Goal: Task Accomplishment & Management: Manage account settings

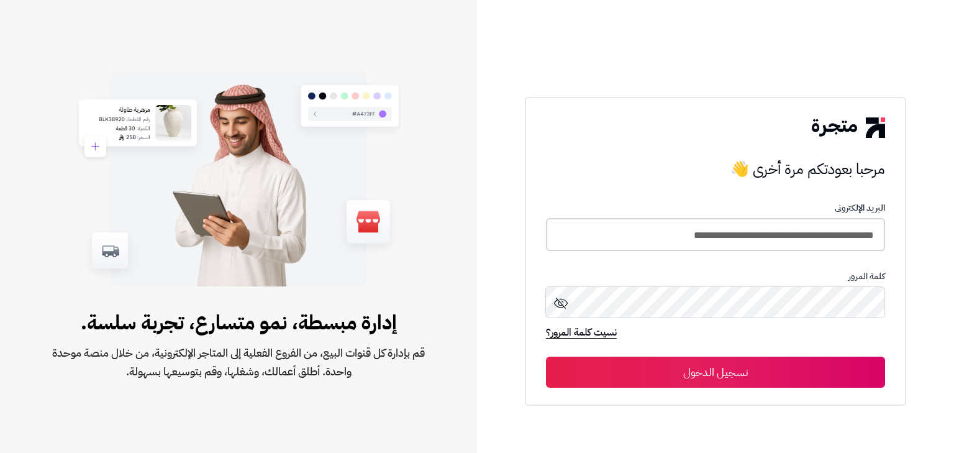
click at [682, 239] on input "**********" at bounding box center [715, 234] width 339 height 33
type input "*****"
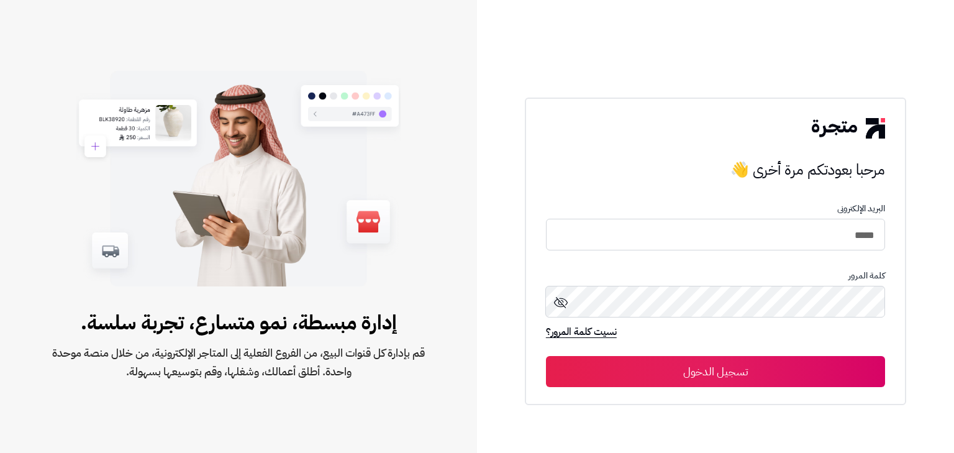
click at [745, 356] on button "تسجيل الدخول" at bounding box center [715, 371] width 339 height 31
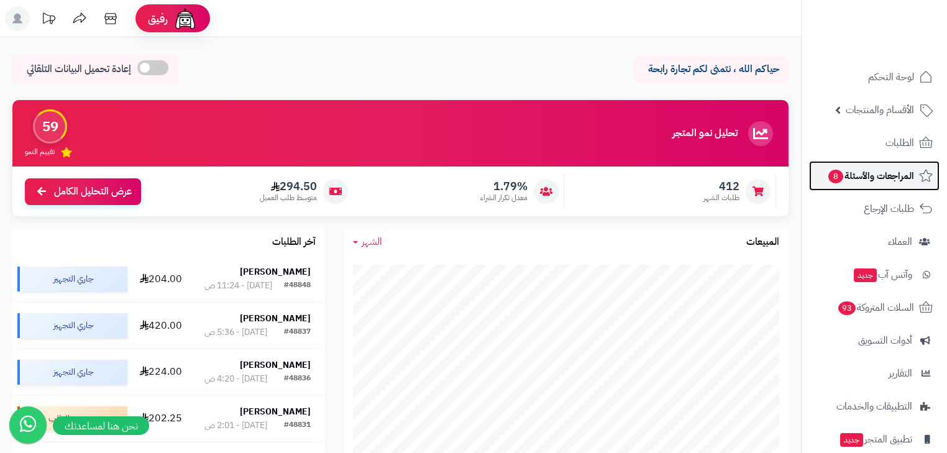
click at [831, 180] on span "8" at bounding box center [835, 177] width 15 height 14
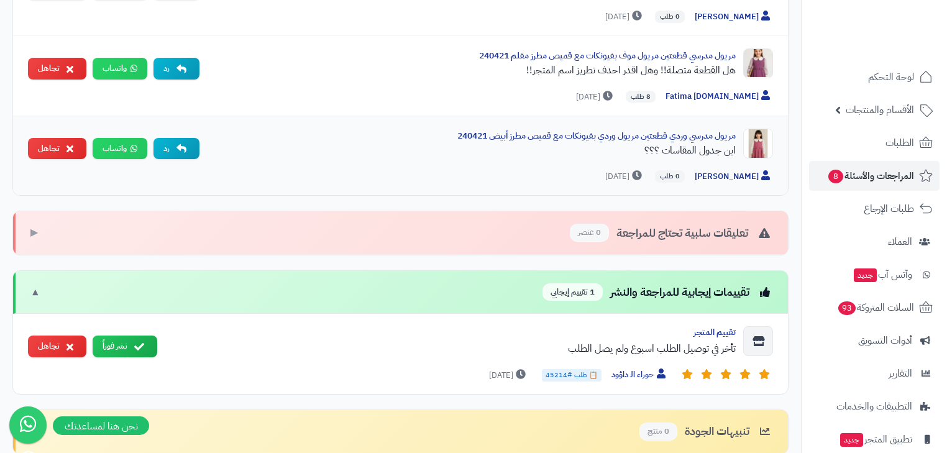
scroll to position [646, 0]
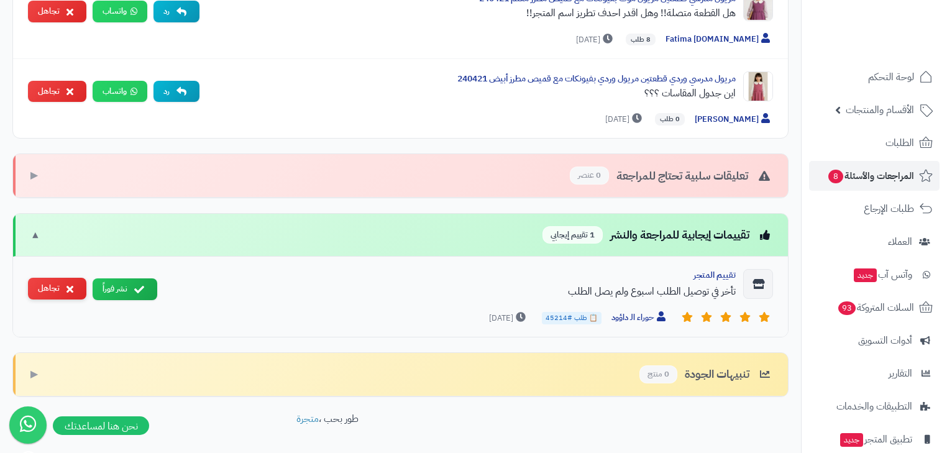
click at [48, 287] on button "تجاهل" at bounding box center [57, 289] width 58 height 22
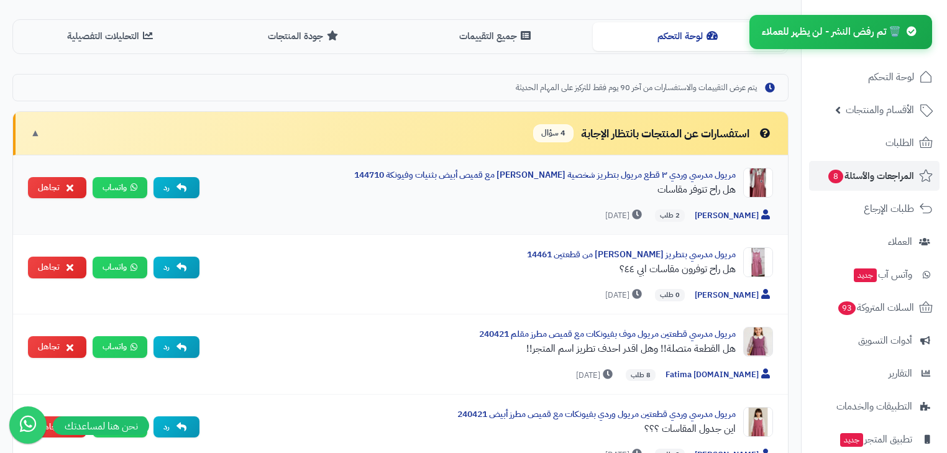
scroll to position [308, 0]
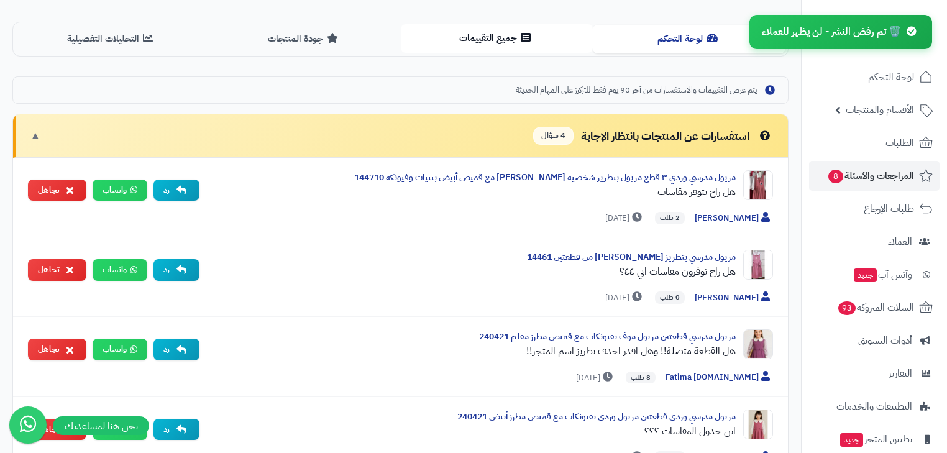
click at [534, 40] on button "جميع التقييمات" at bounding box center [497, 38] width 193 height 28
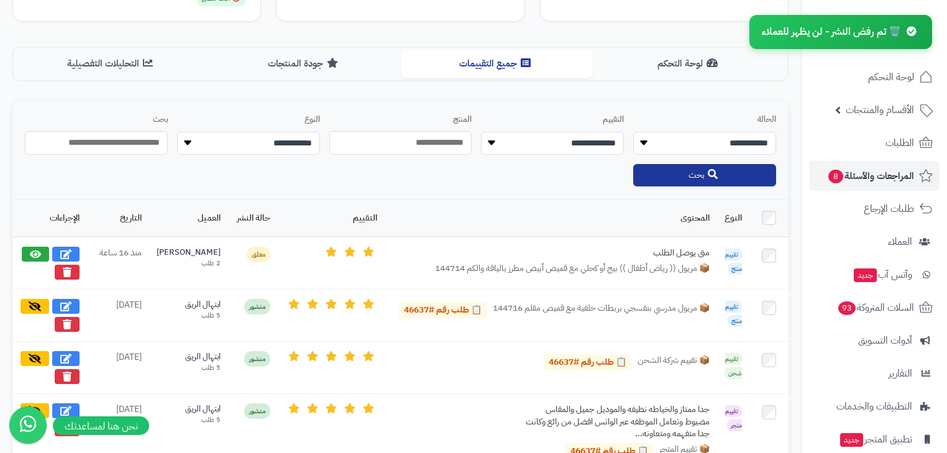
scroll to position [258, 0]
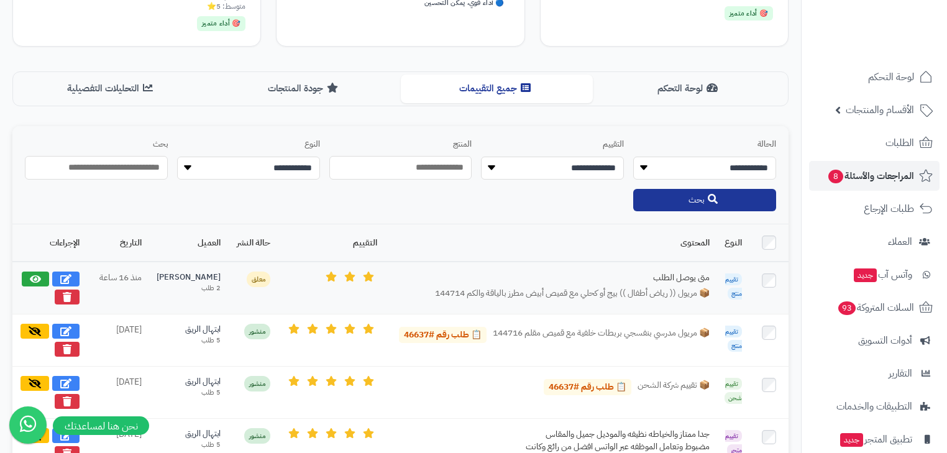
click at [207, 276] on div "[PERSON_NAME]" at bounding box center [189, 277] width 64 height 12
click at [207, 276] on div "ريم نايف" at bounding box center [189, 277] width 64 height 12
click at [210, 271] on div "ريم نايف" at bounding box center [189, 277] width 64 height 12
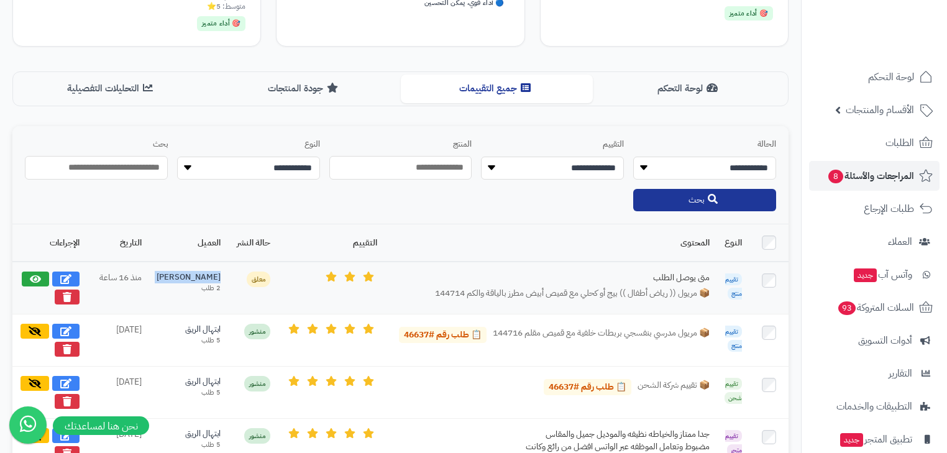
copy div "ريم نايف"
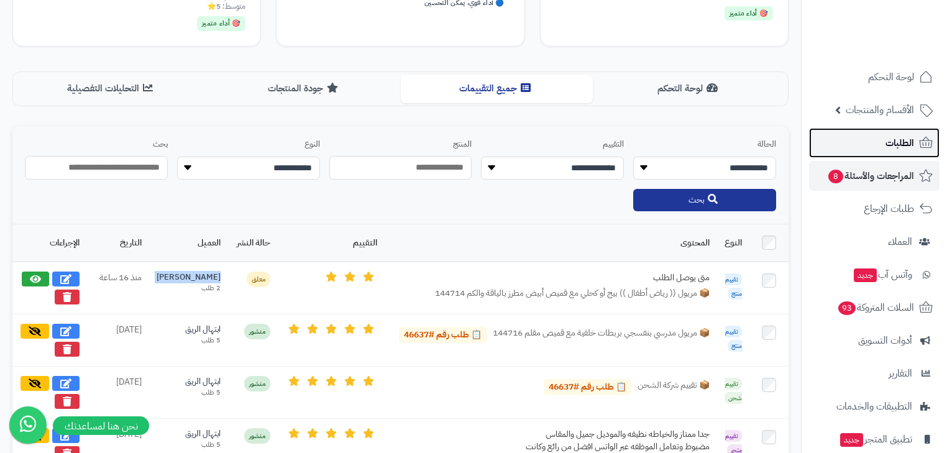
click at [842, 153] on link "الطلبات" at bounding box center [874, 143] width 130 height 30
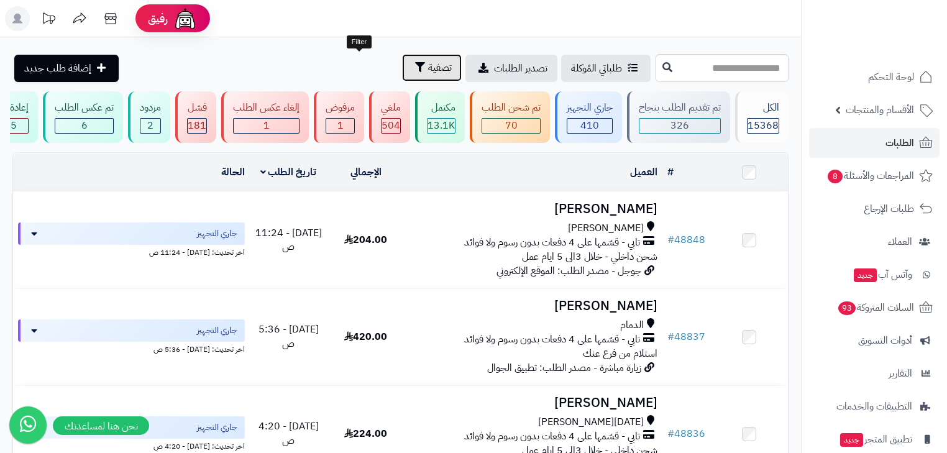
click at [428, 66] on span "تصفية" at bounding box center [440, 67] width 24 height 15
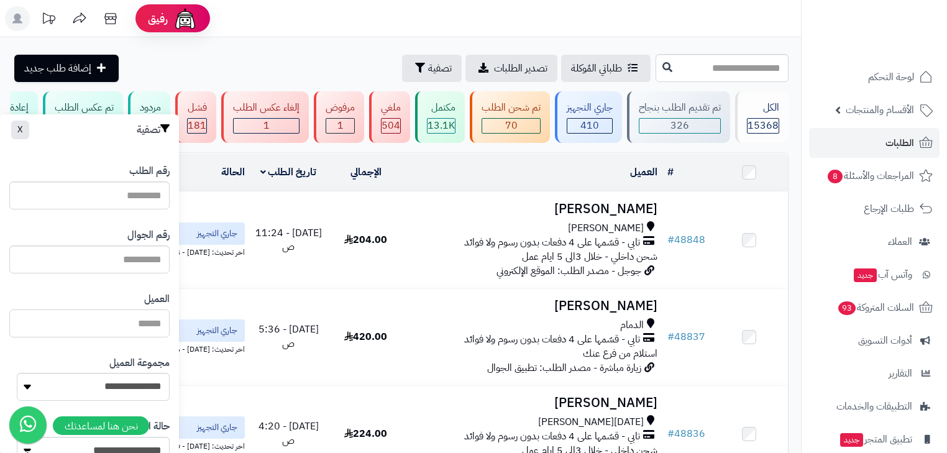
click at [150, 321] on input "العميل" at bounding box center [89, 323] width 160 height 28
paste input "********"
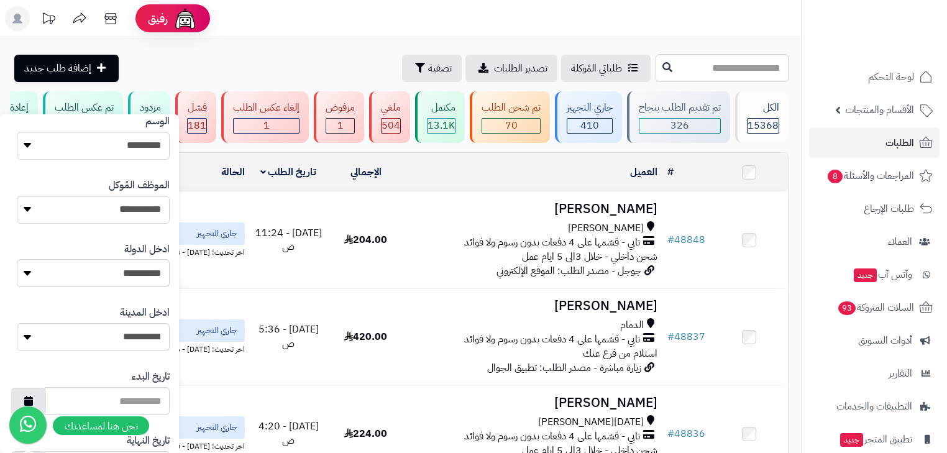
scroll to position [662, 0]
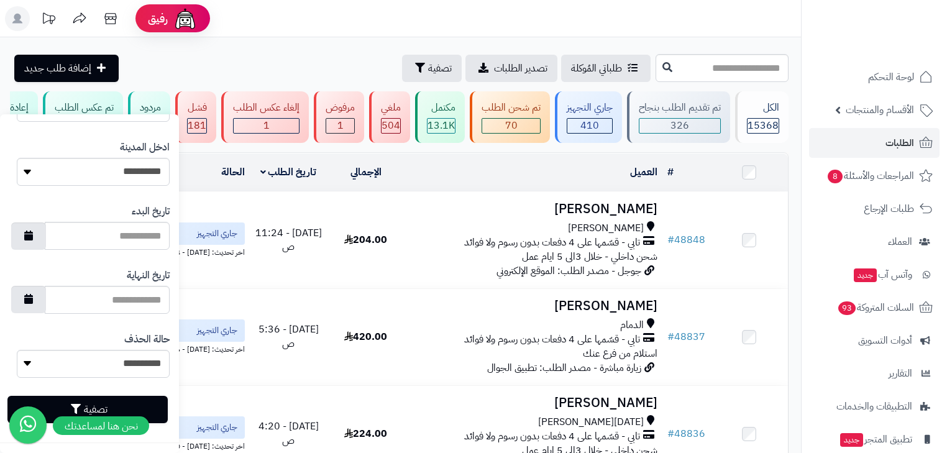
type input "********"
click at [159, 416] on button "تصفية" at bounding box center [87, 409] width 160 height 27
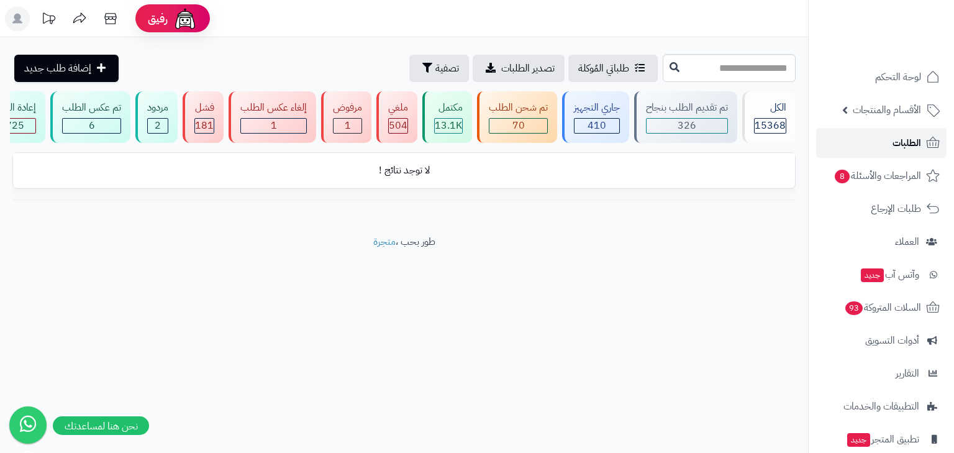
click at [911, 139] on span "الطلبات" at bounding box center [907, 142] width 29 height 17
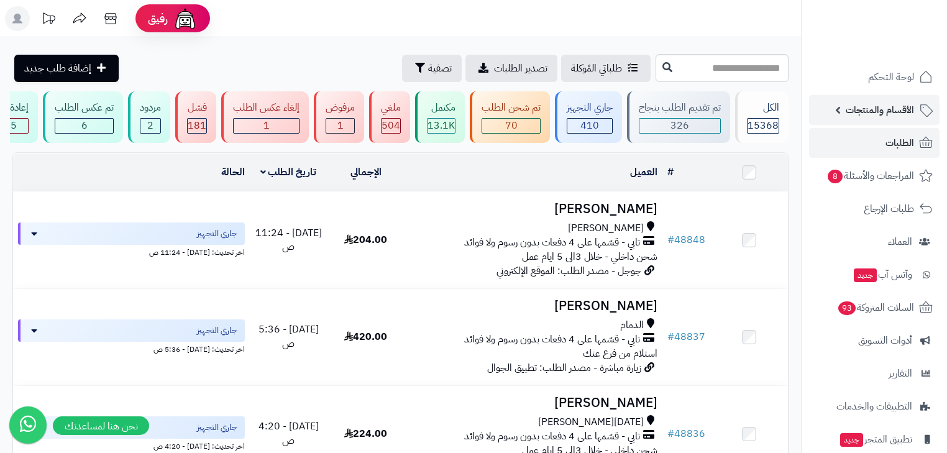
click at [873, 112] on span "الأقسام والمنتجات" at bounding box center [879, 109] width 68 height 17
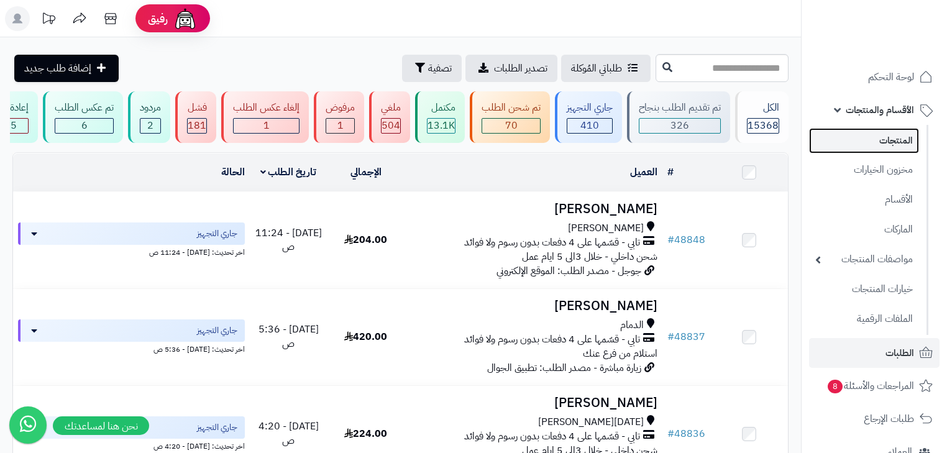
click at [875, 129] on link "المنتجات" at bounding box center [864, 140] width 110 height 25
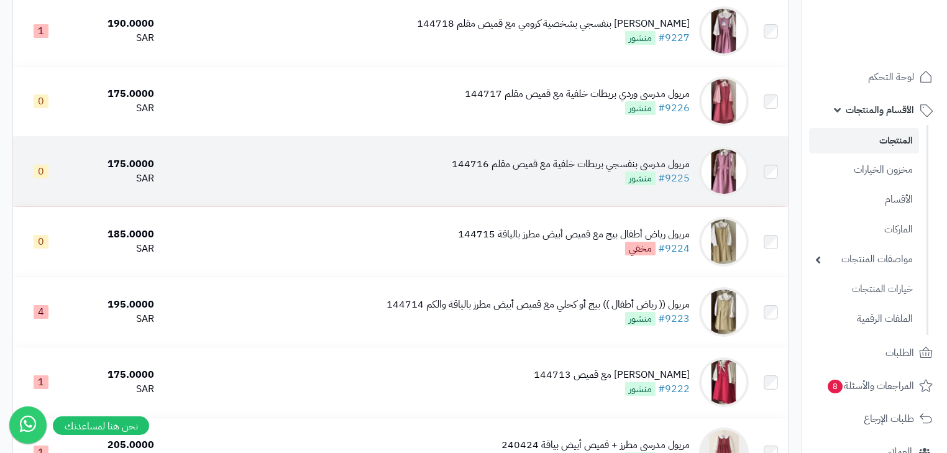
scroll to position [1093, 0]
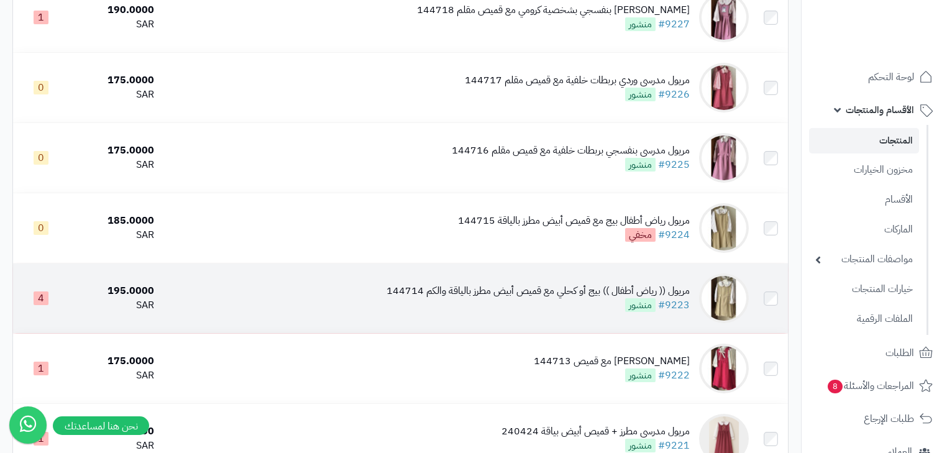
click at [587, 298] on div "مريول (( رياض أطفال )) بيج أو كحلي مع قميص أبيض مطرز بالياقة والكم 144714" at bounding box center [537, 291] width 303 height 14
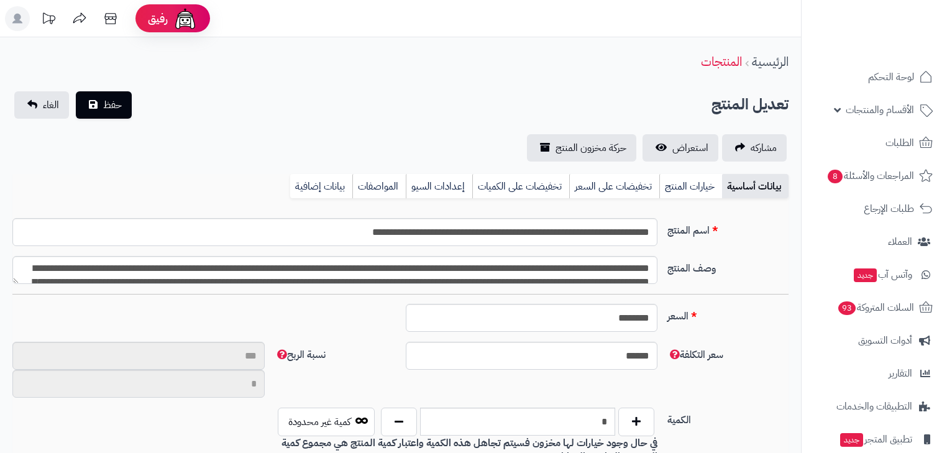
scroll to position [102, 0]
type input "**"
type input "**********"
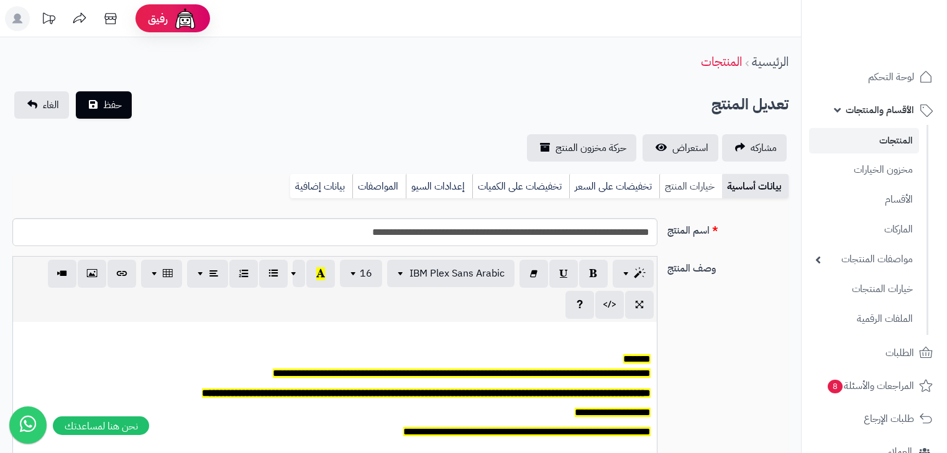
type input "******"
click at [612, 148] on span "حركة مخزون المنتج" at bounding box center [590, 147] width 71 height 15
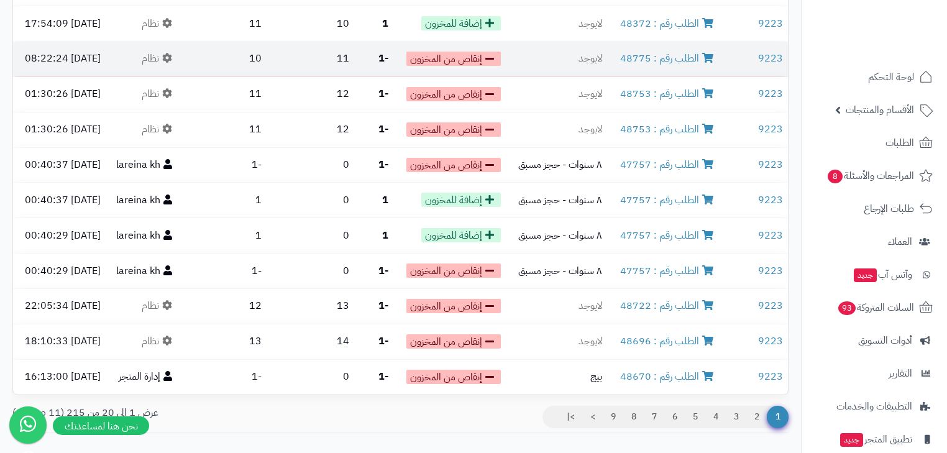
scroll to position [521, 0]
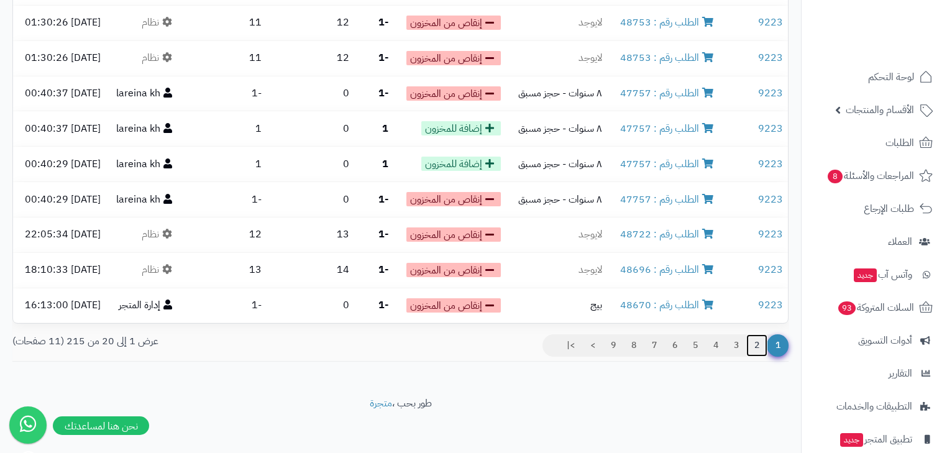
click link "2"
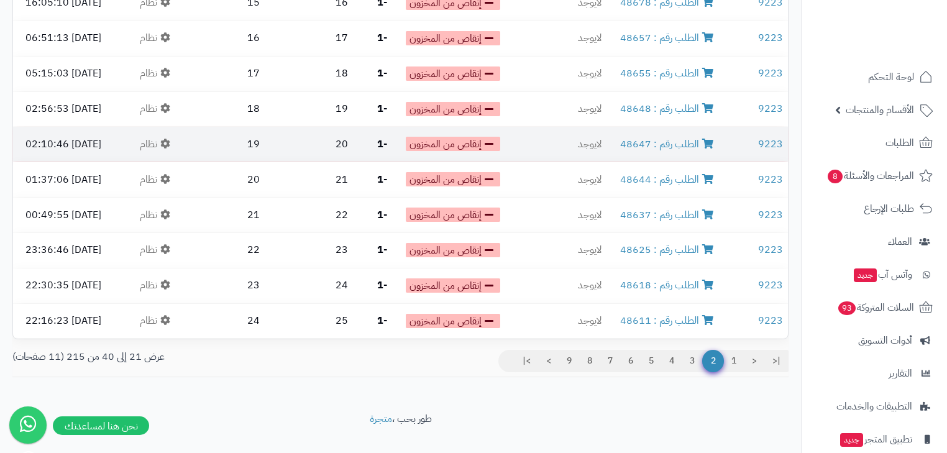
scroll to position [521, 0]
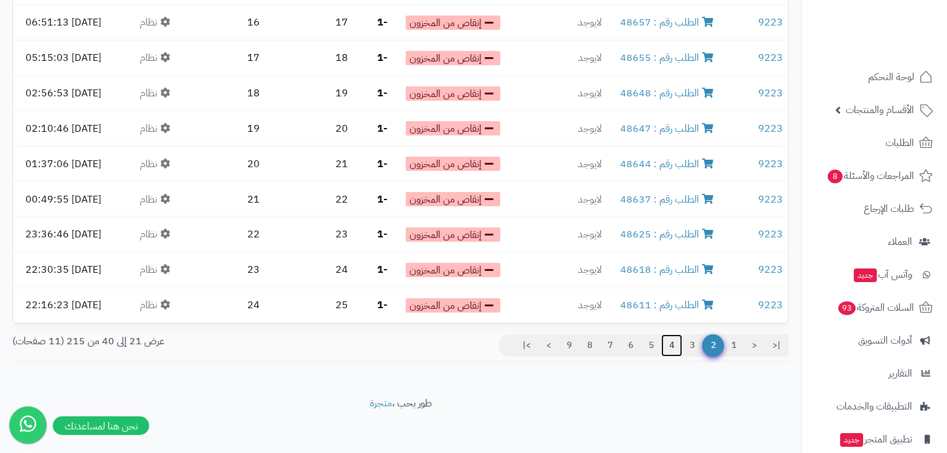
click at [680, 339] on link "4" at bounding box center [671, 345] width 21 height 22
click at [686, 340] on link "3" at bounding box center [691, 345] width 21 height 22
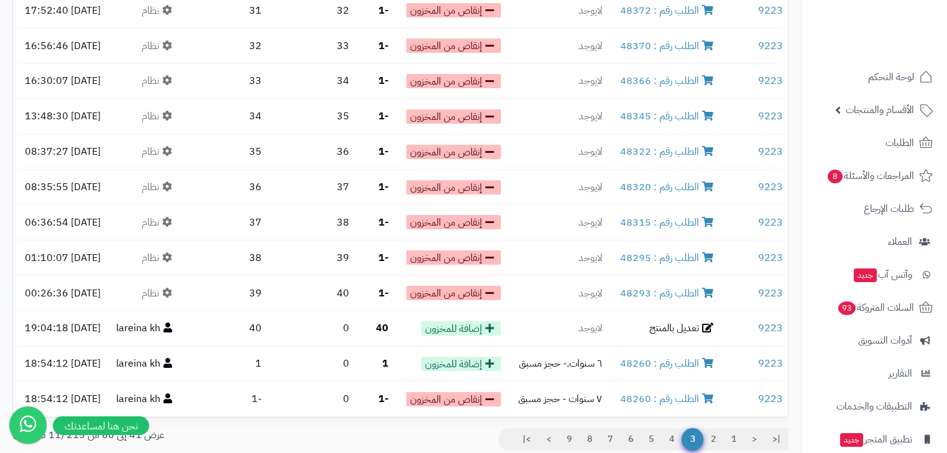
scroll to position [521, 0]
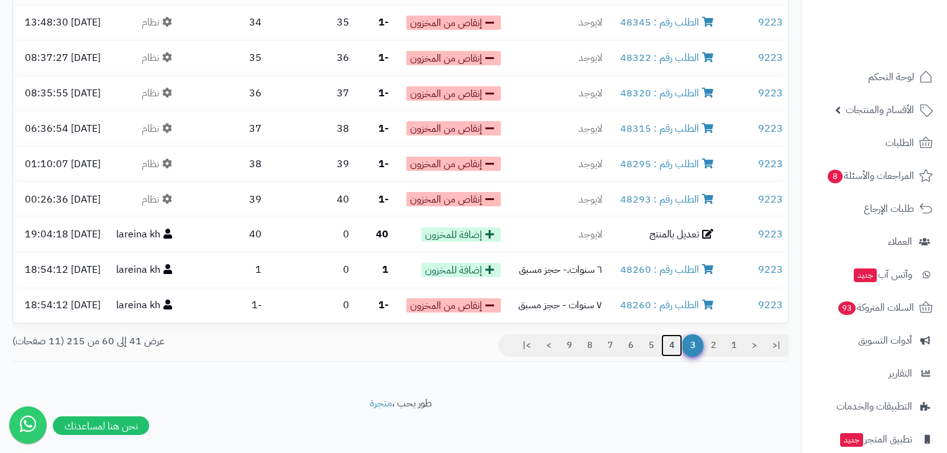
click at [670, 343] on link "4" at bounding box center [671, 345] width 21 height 22
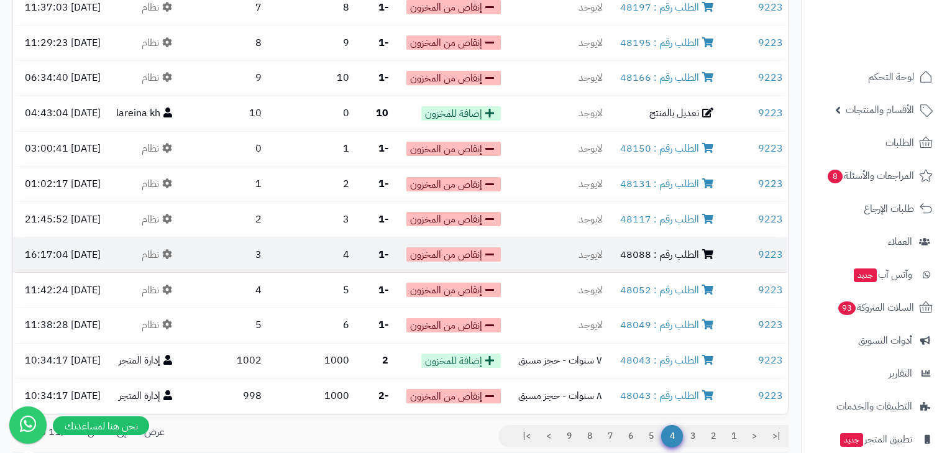
scroll to position [521, 0]
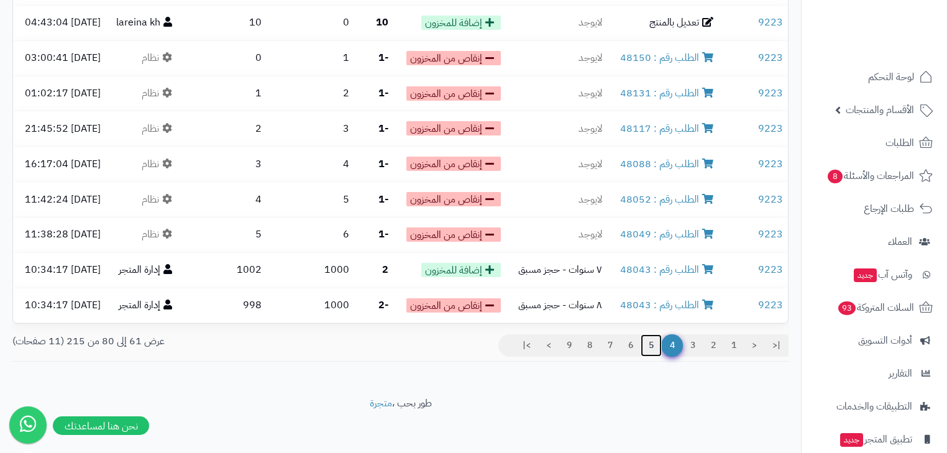
click at [650, 340] on link "5" at bounding box center [650, 345] width 21 height 22
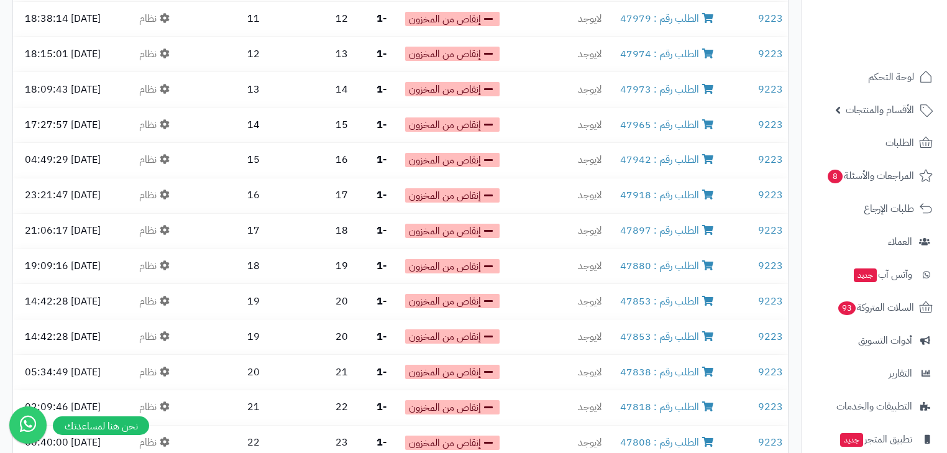
scroll to position [521, 0]
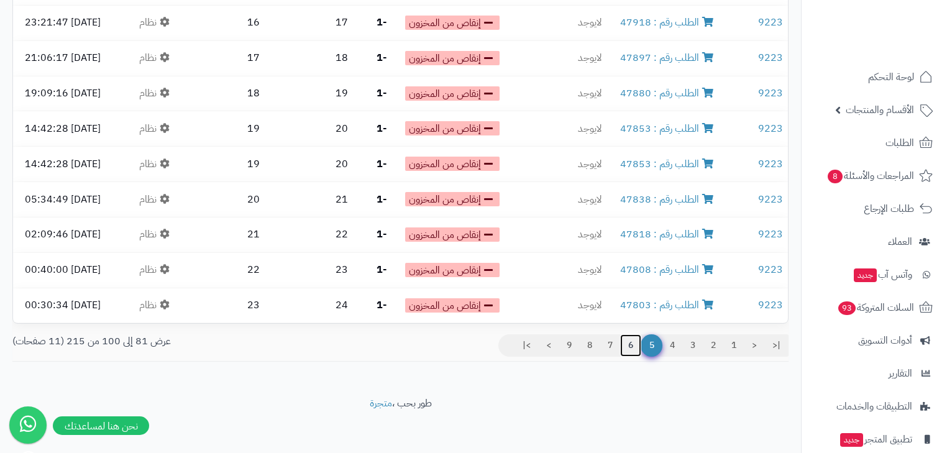
click at [636, 337] on link "6" at bounding box center [630, 345] width 21 height 22
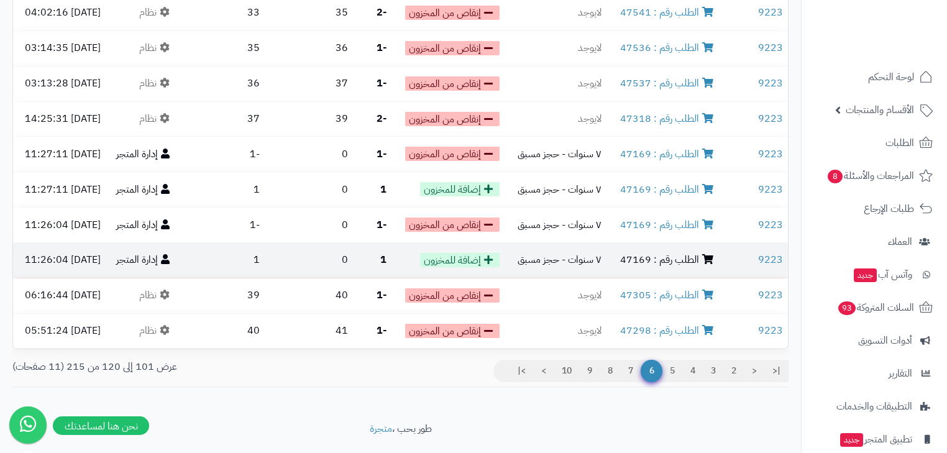
scroll to position [521, 0]
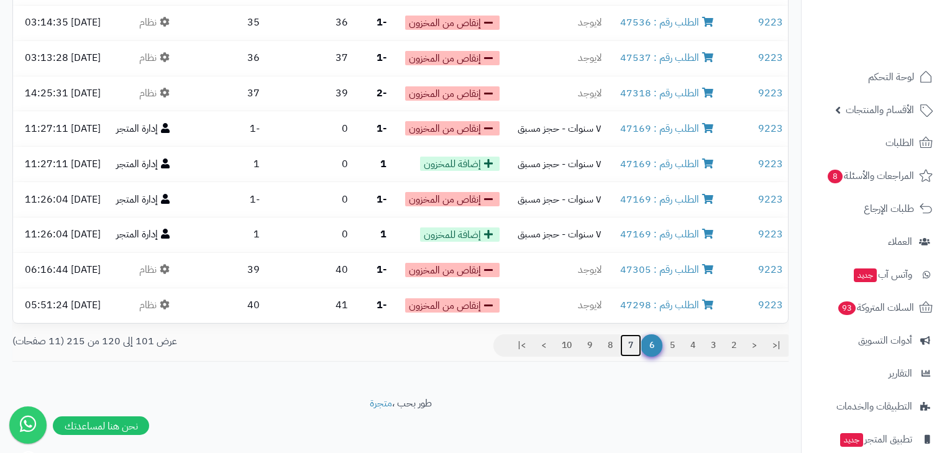
click at [622, 347] on link "7" at bounding box center [630, 345] width 21 height 22
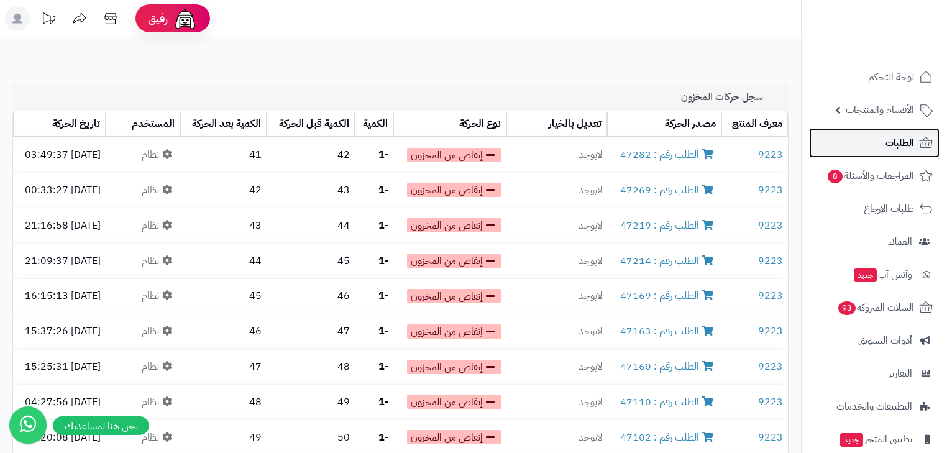
click at [912, 148] on span "الطلبات" at bounding box center [899, 142] width 29 height 17
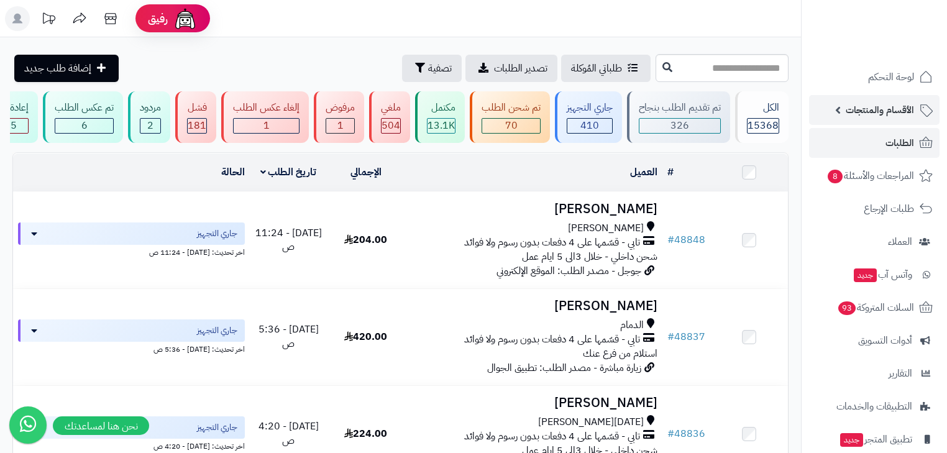
click at [926, 114] on icon at bounding box center [925, 109] width 15 height 15
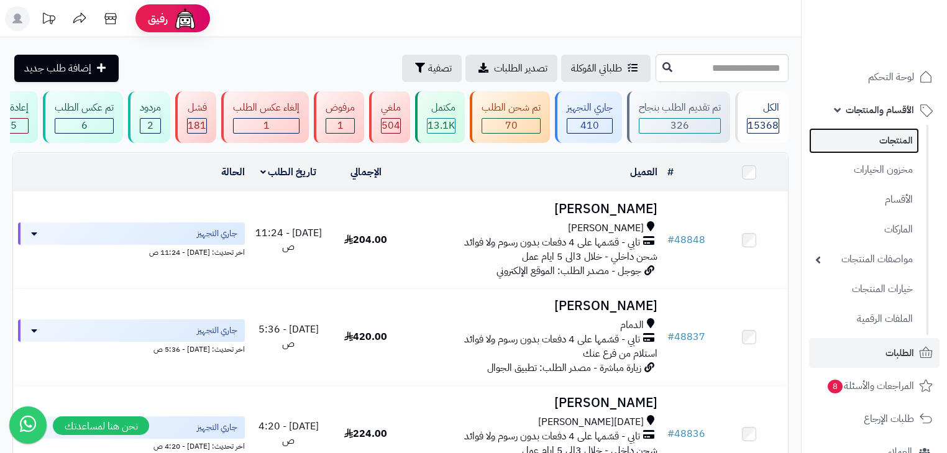
click at [917, 137] on link "المنتجات" at bounding box center [864, 140] width 110 height 25
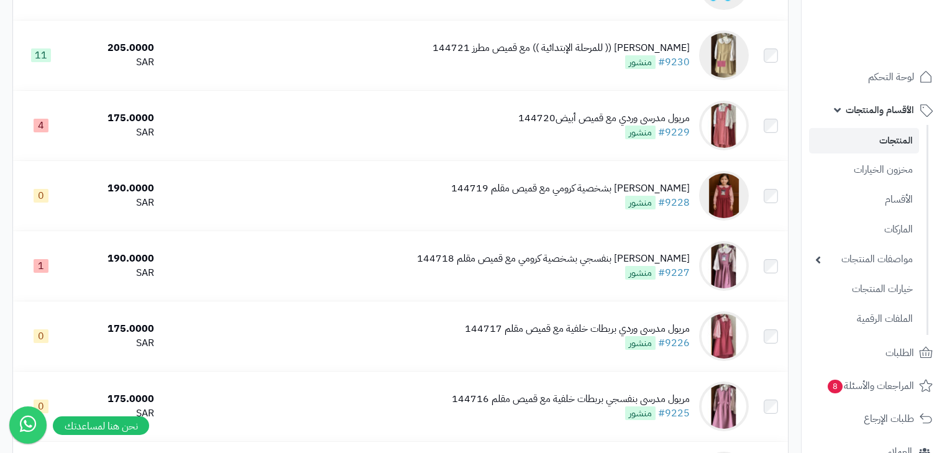
scroll to position [1263, 0]
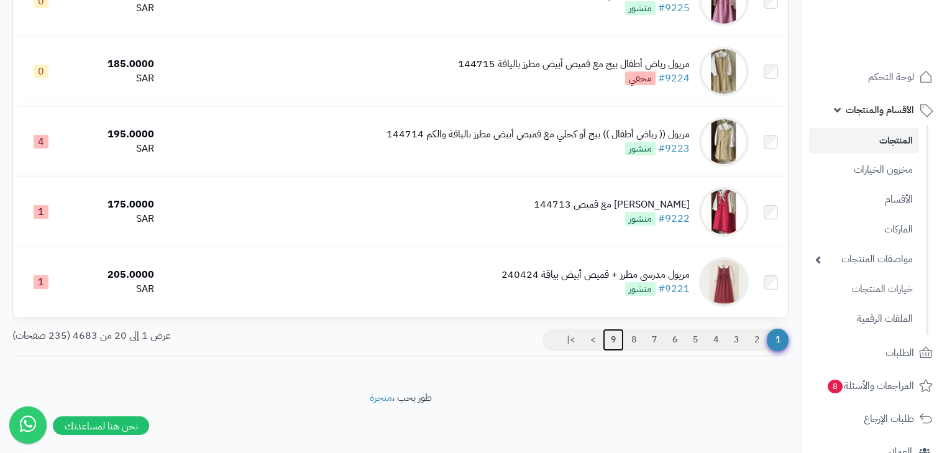
click at [609, 338] on link "9" at bounding box center [613, 340] width 21 height 22
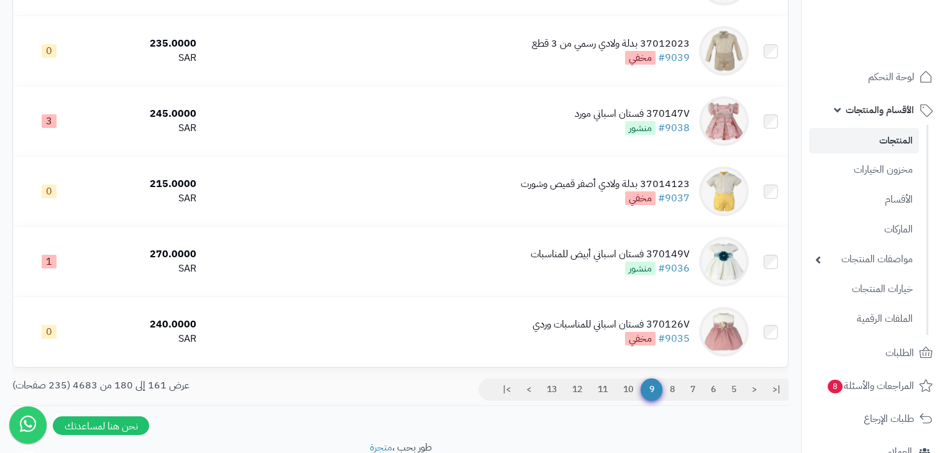
scroll to position [1263, 0]
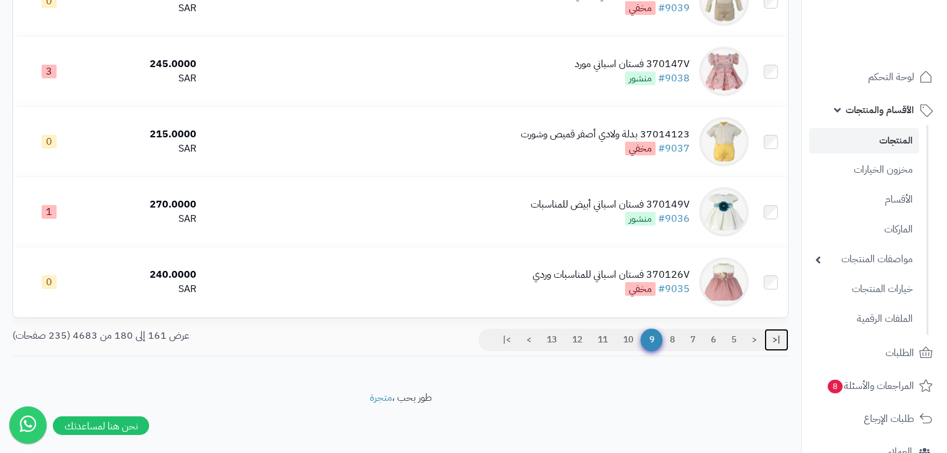
click at [780, 342] on link "|<" at bounding box center [776, 340] width 24 height 22
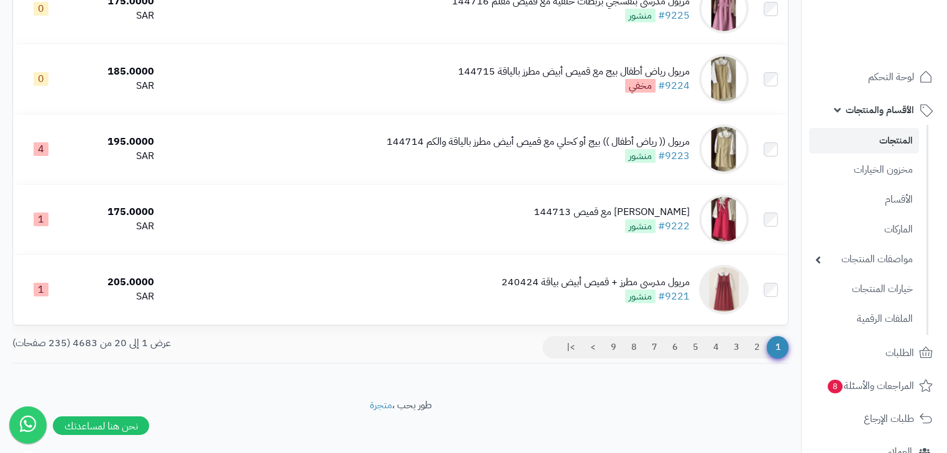
scroll to position [1263, 0]
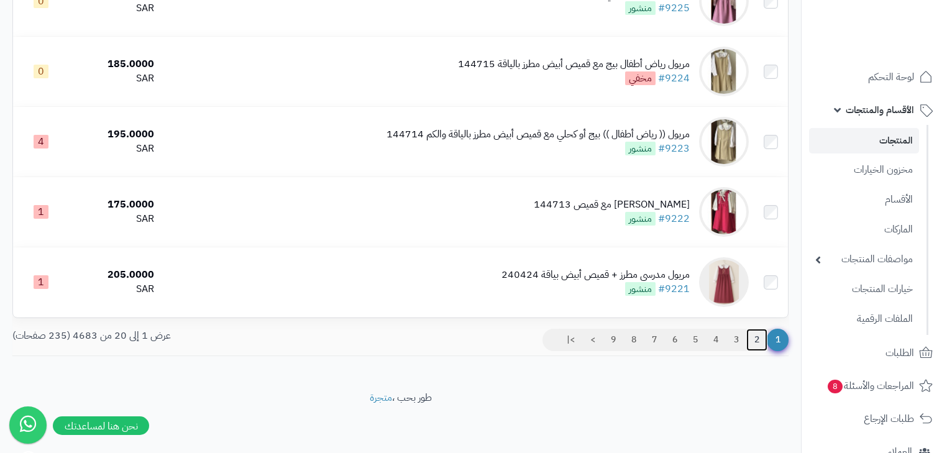
click at [753, 345] on link "2" at bounding box center [756, 340] width 21 height 22
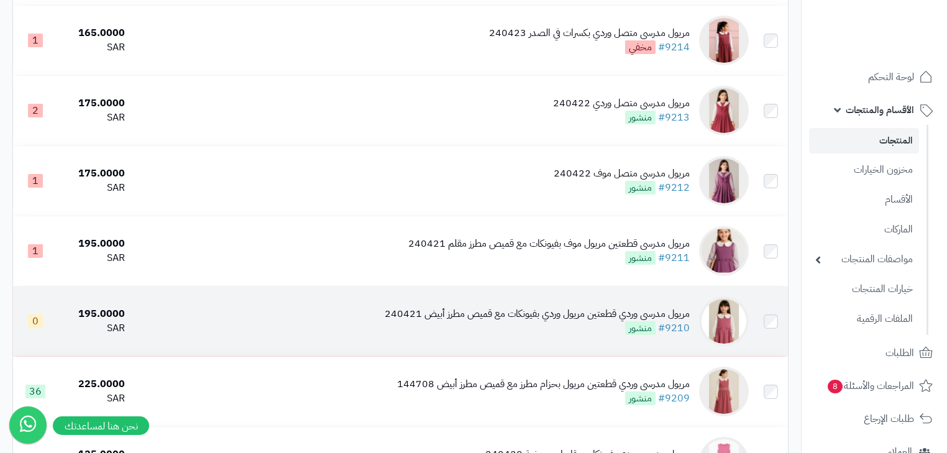
scroll to position [596, 0]
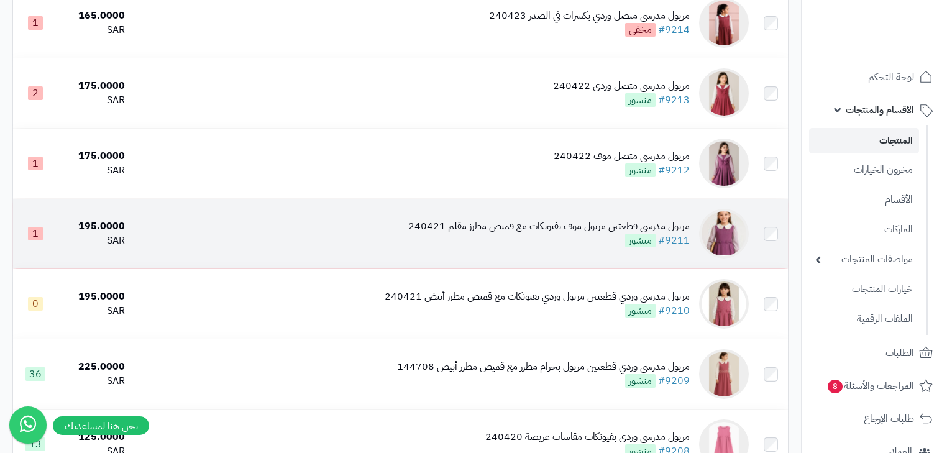
click at [596, 248] on div "مريول مدرسي قطعتين مريول موف بفيونكات مع قميص مطرز مقلم 240421 #9211 منشور" at bounding box center [548, 233] width 281 height 29
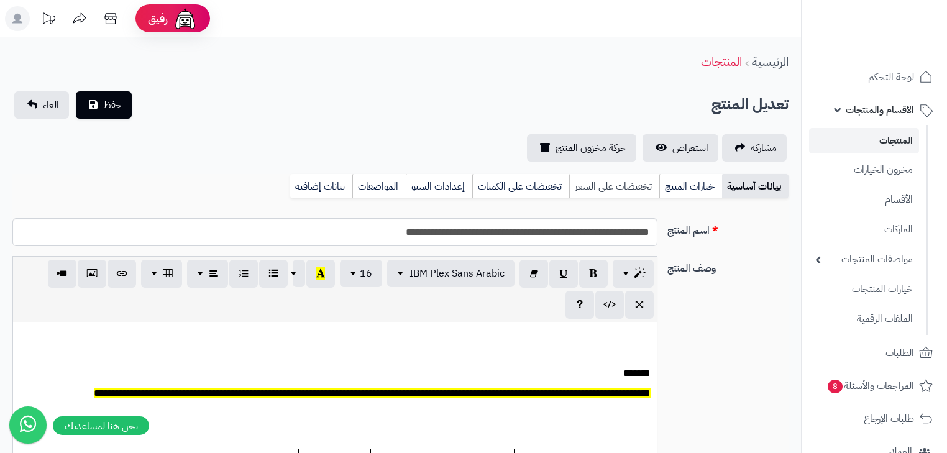
scroll to position [0, 7]
click at [598, 150] on span "حركة مخزون المنتج" at bounding box center [590, 147] width 71 height 15
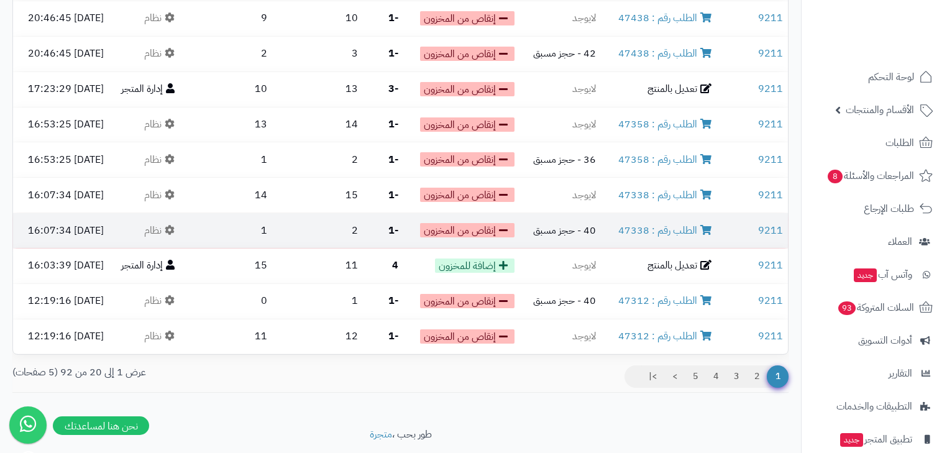
scroll to position [521, 0]
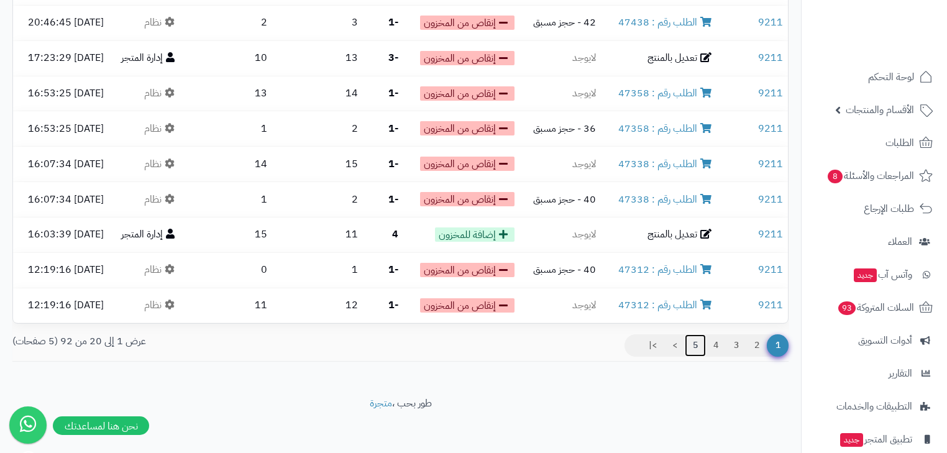
click at [698, 340] on link "5" at bounding box center [694, 345] width 21 height 22
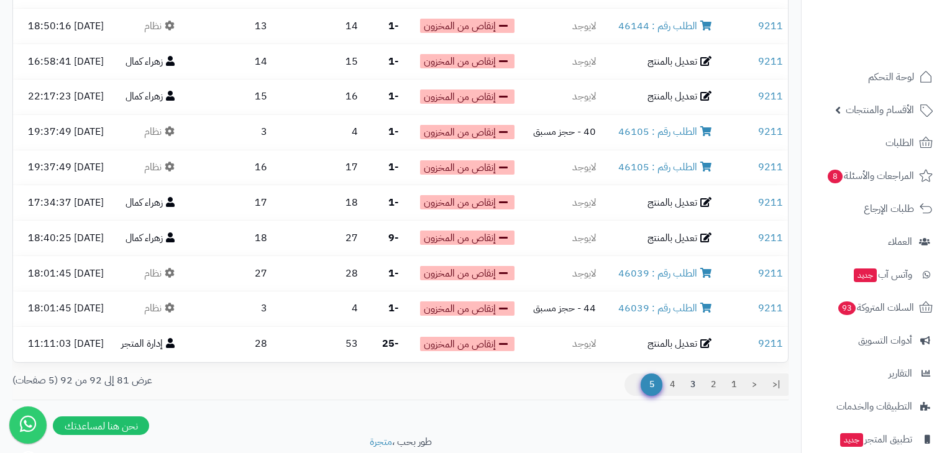
scroll to position [240, 0]
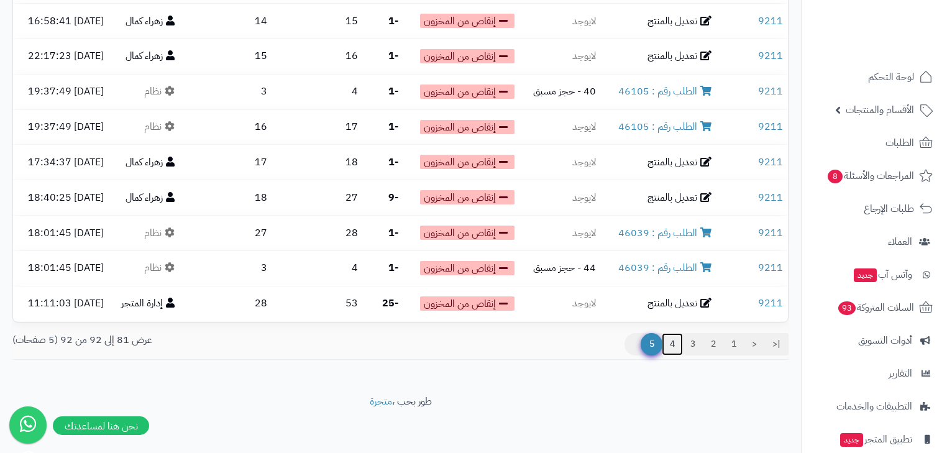
click at [675, 340] on link "4" at bounding box center [672, 344] width 21 height 22
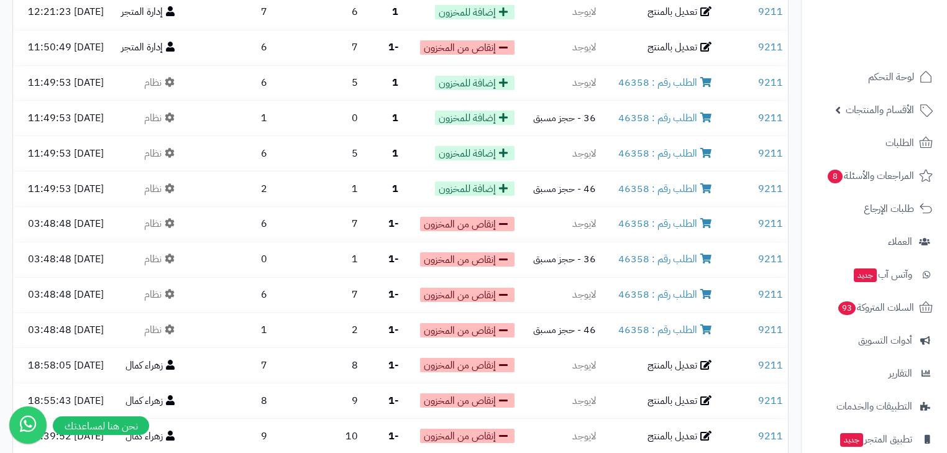
scroll to position [497, 0]
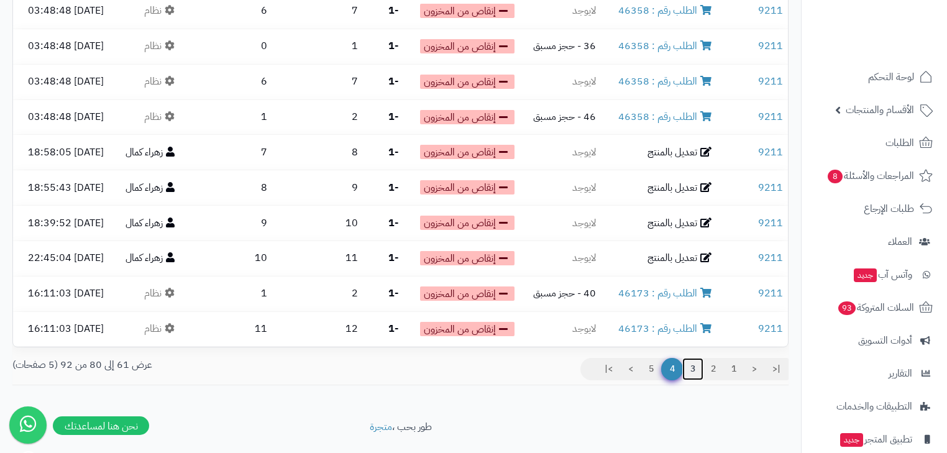
click at [686, 366] on link "3" at bounding box center [692, 369] width 21 height 22
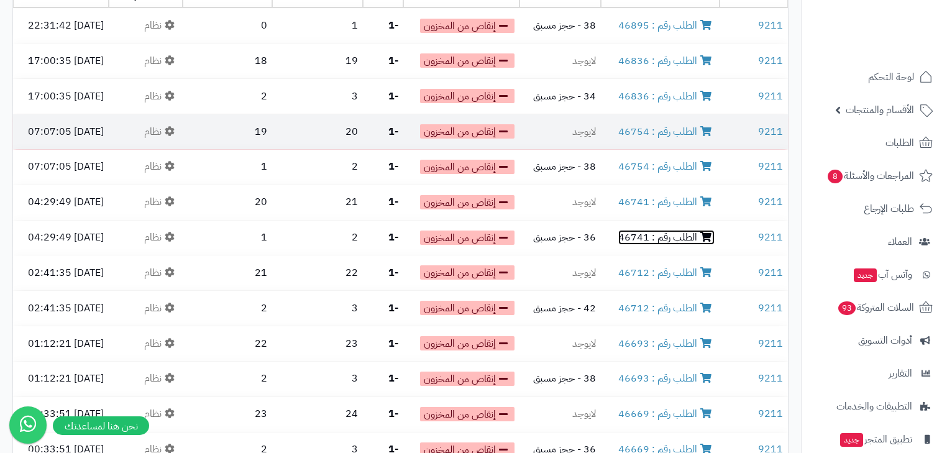
scroll to position [123, 0]
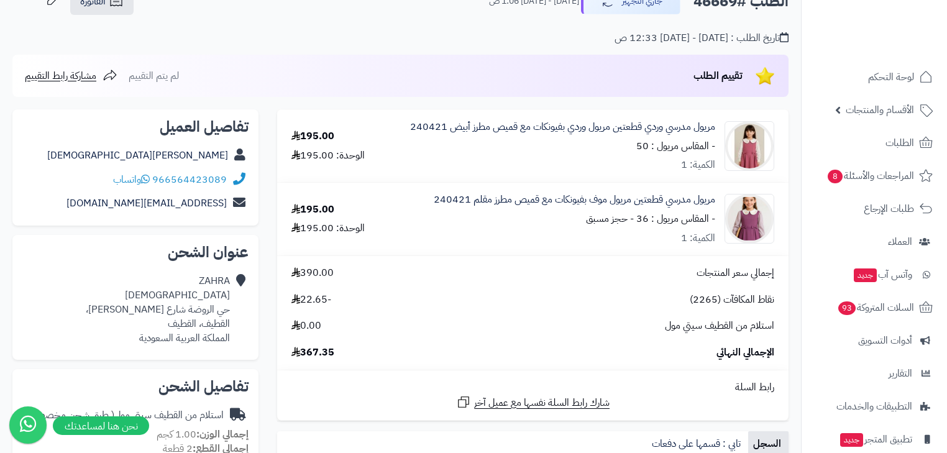
scroll to position [99, 0]
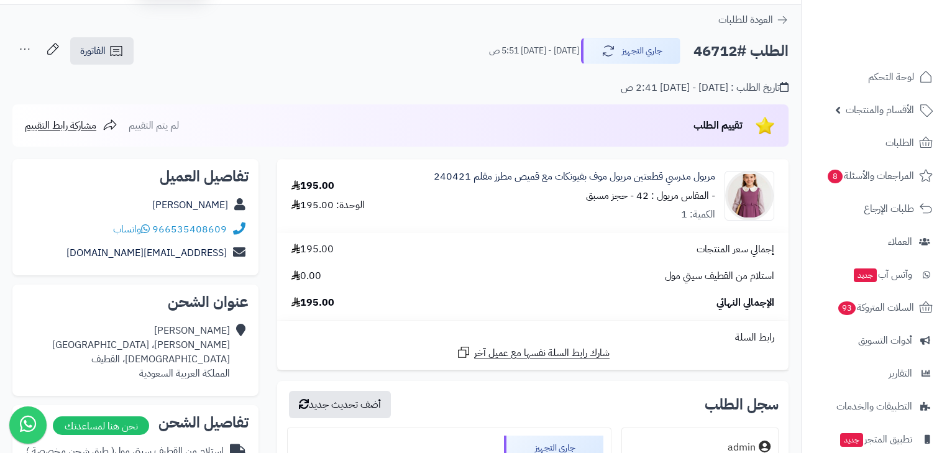
scroll to position [50, 0]
